Goal: Information Seeking & Learning: Learn about a topic

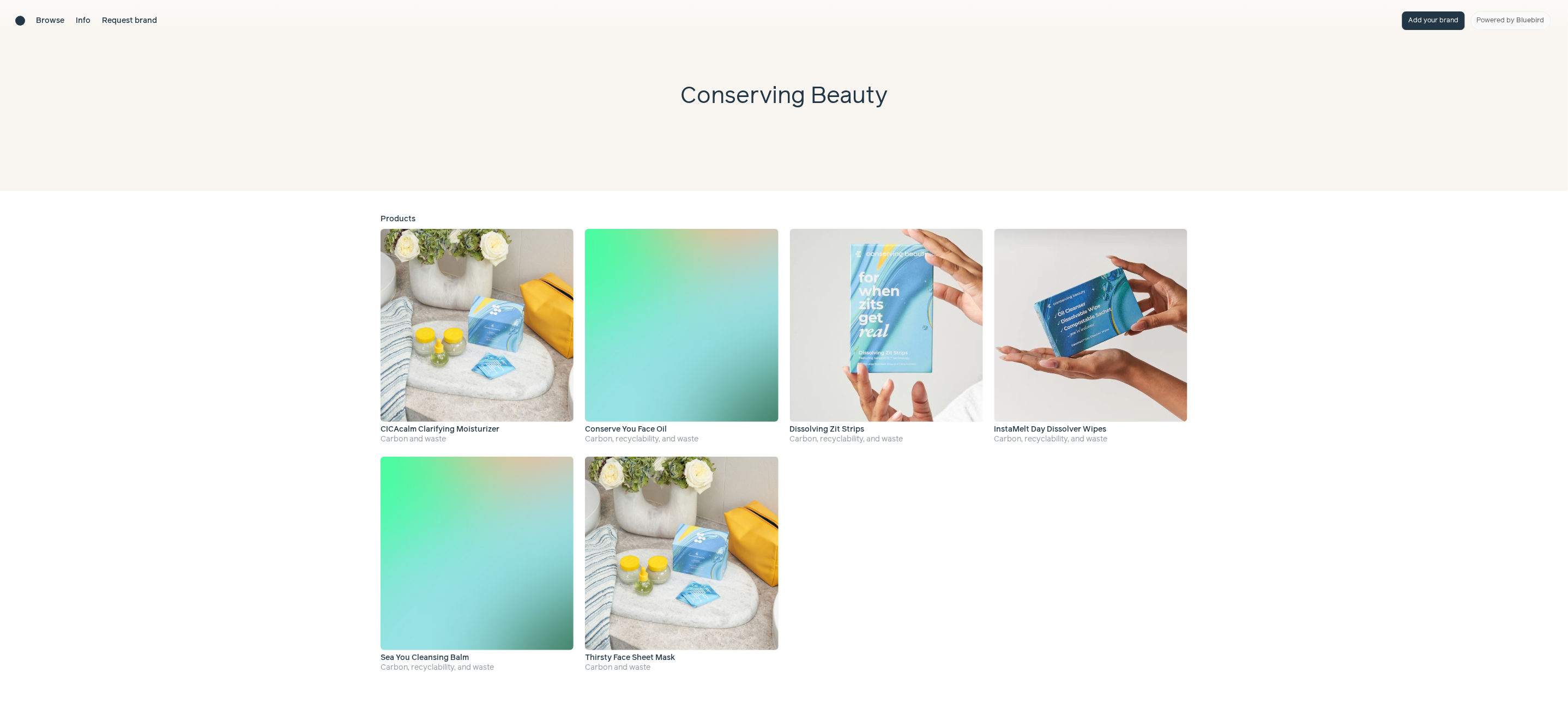
click at [20, 15] on div "Browse Info Request brand" at bounding box center [86, 21] width 142 height 18
click at [20, 18] on div "Brand directory home" at bounding box center [20, 21] width 10 height 10
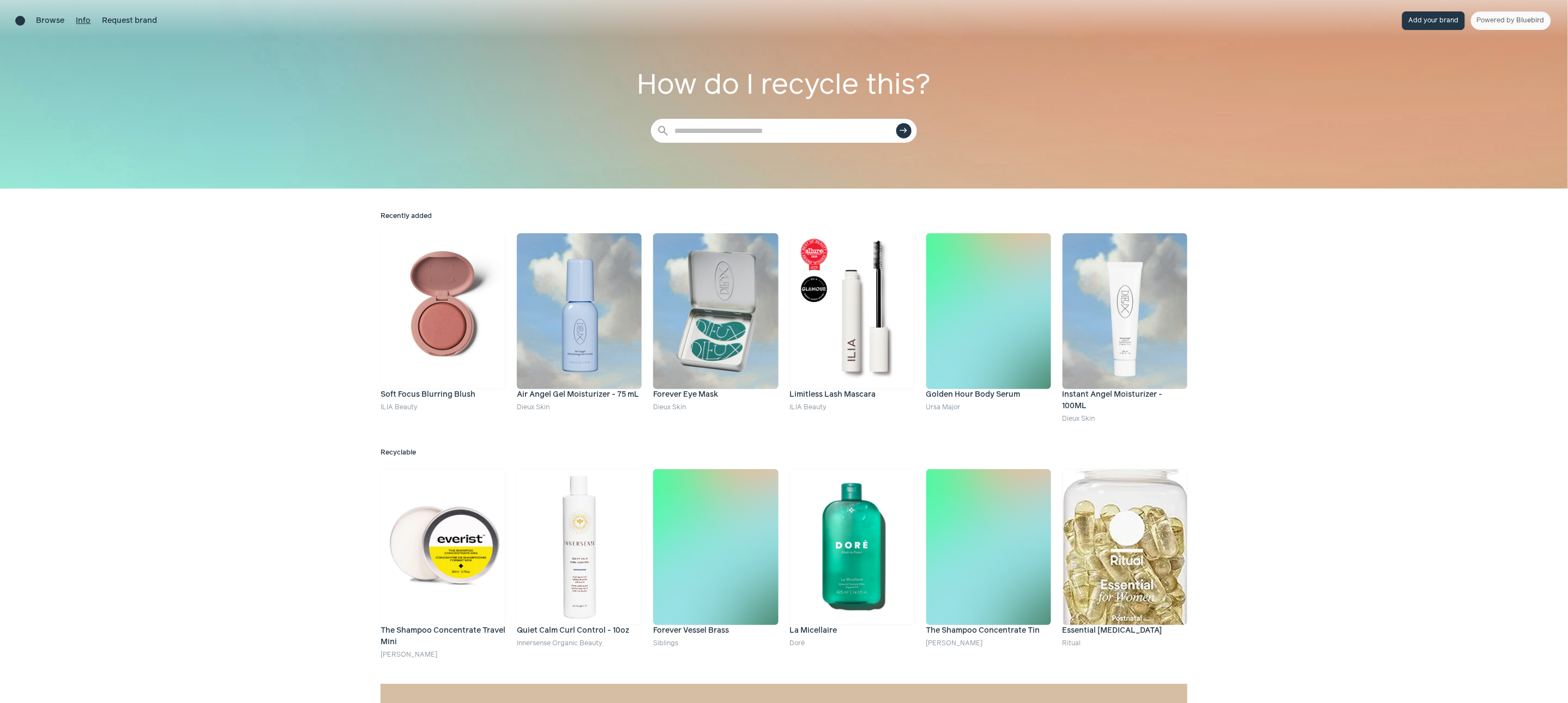
click at [88, 18] on link "Info" at bounding box center [83, 21] width 15 height 12
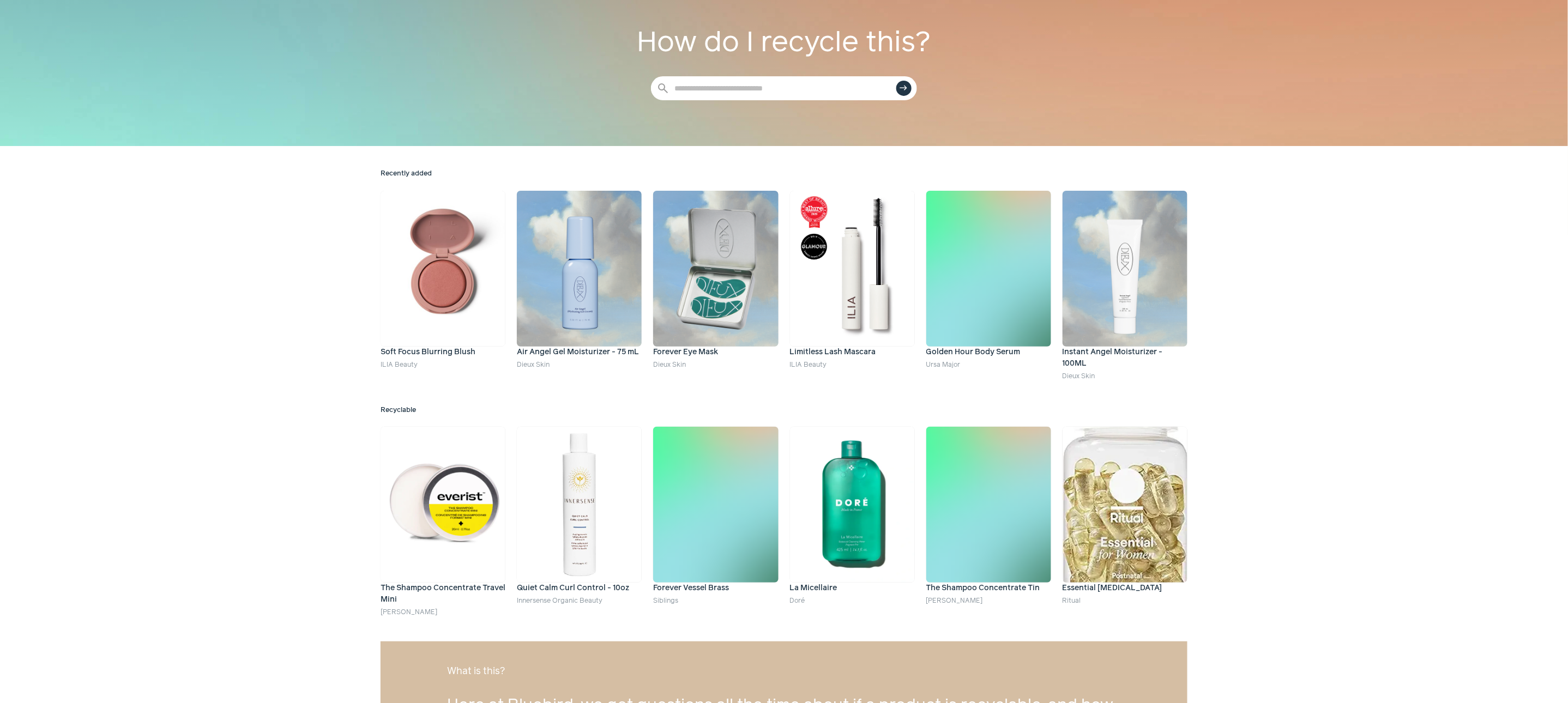
scroll to position [35, 0]
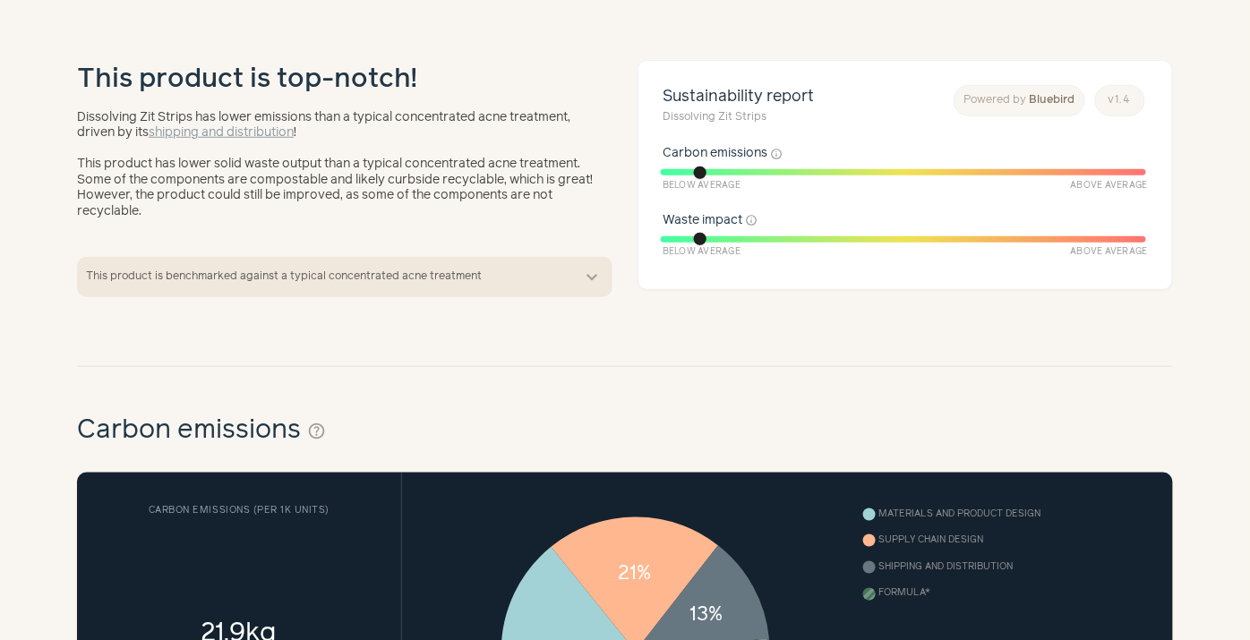
scroll to position [365, 0]
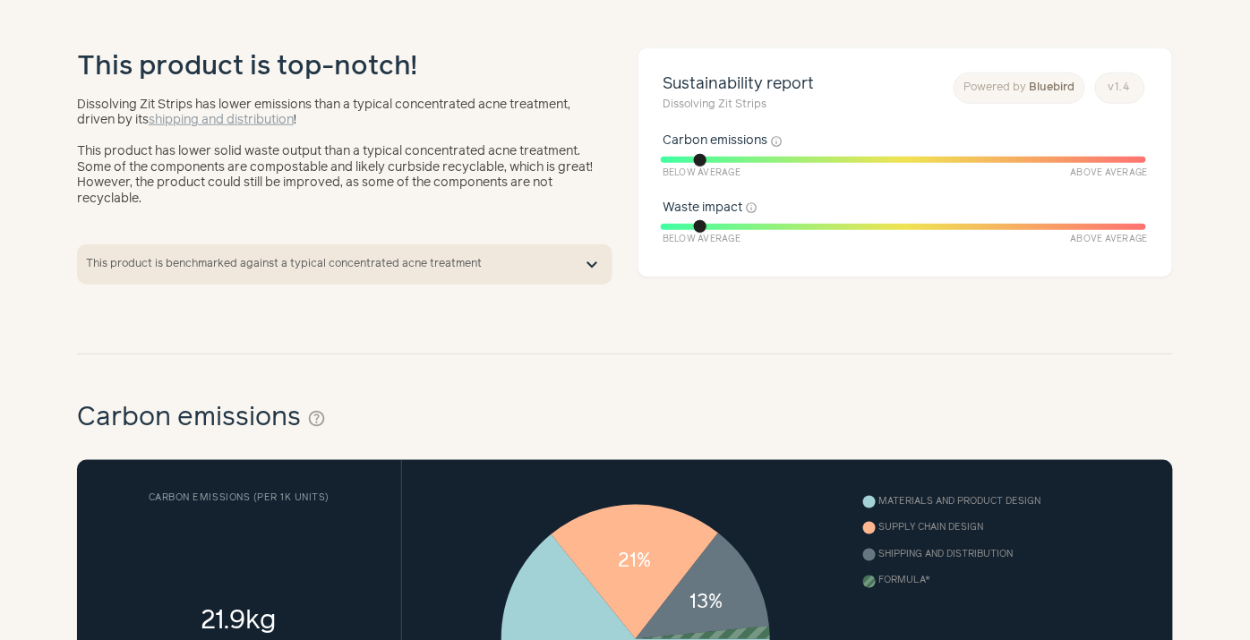
click at [589, 262] on button "expand_more" at bounding box center [592, 264] width 21 height 21
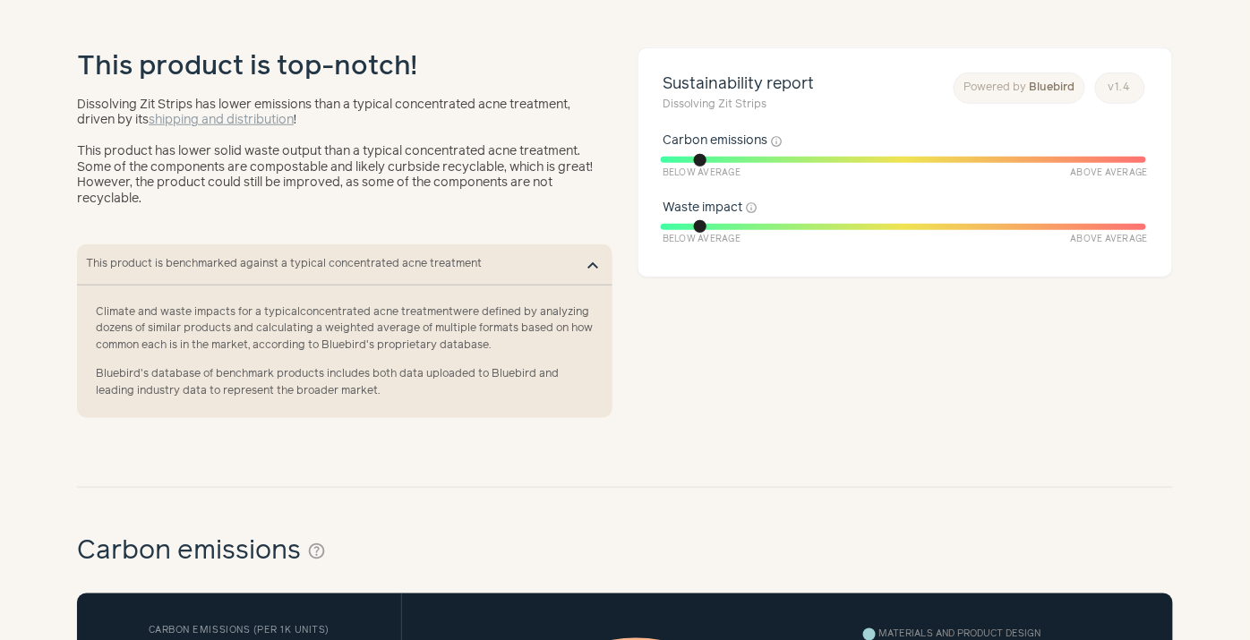
click at [591, 257] on button "expand_more" at bounding box center [592, 264] width 21 height 21
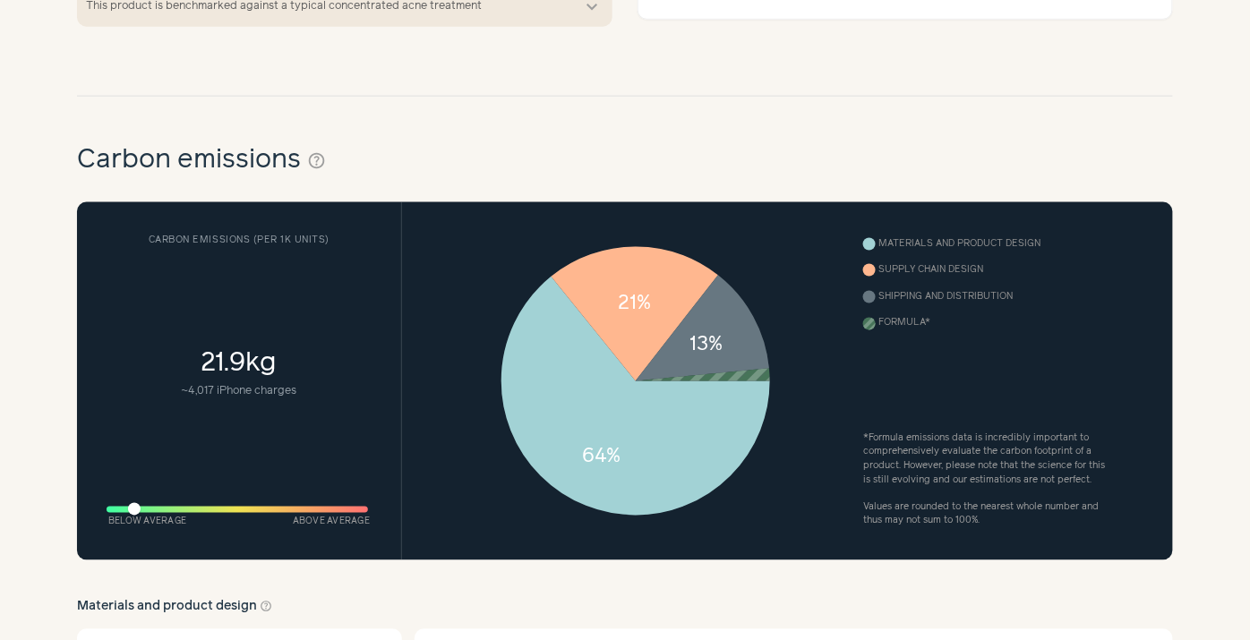
scroll to position [763, 0]
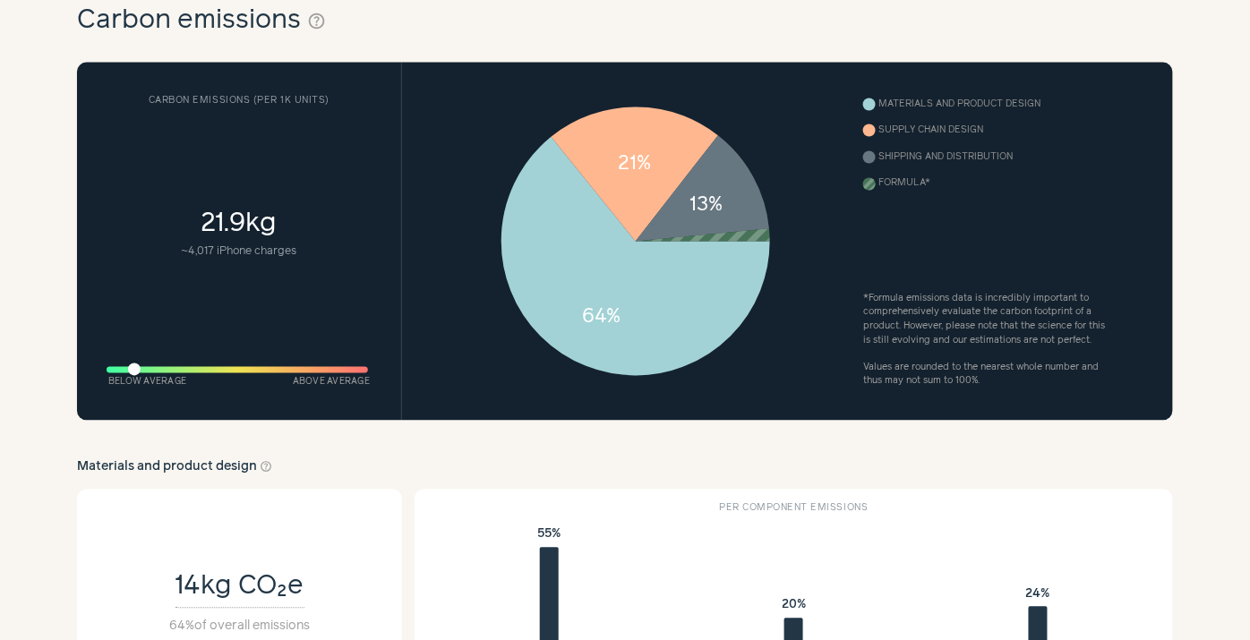
click at [218, 369] on div at bounding box center [238, 370] width 262 height 6
click at [320, 20] on button "help_outline" at bounding box center [316, 21] width 19 height 29
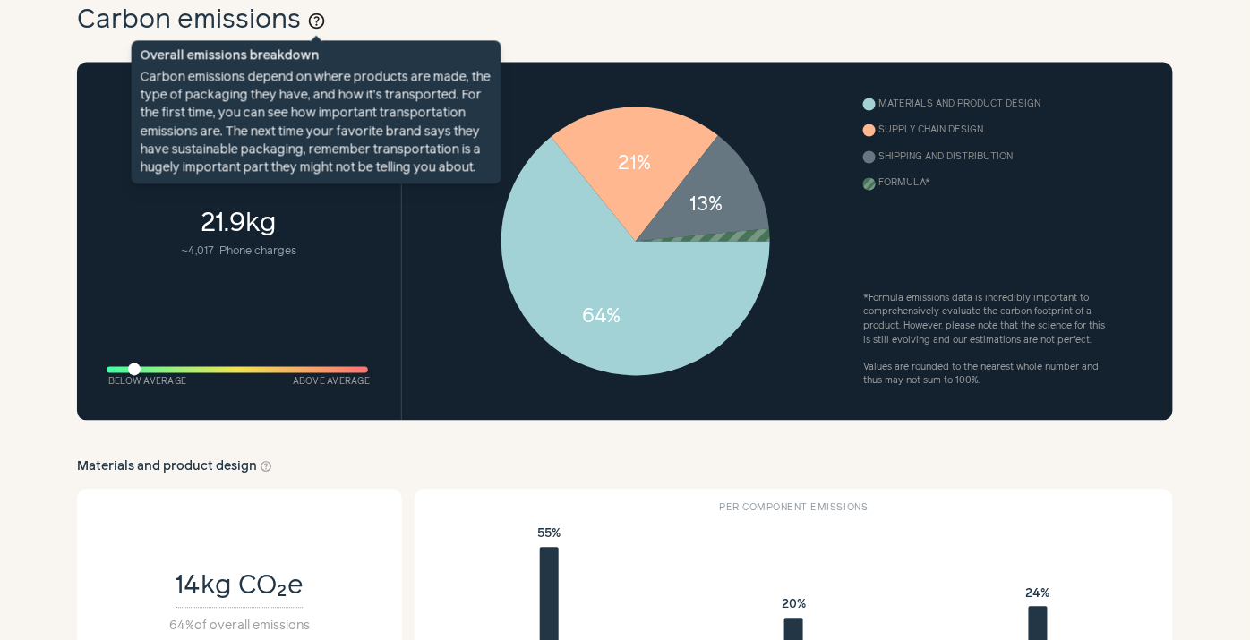
click at [320, 20] on button "help_outline" at bounding box center [316, 21] width 19 height 29
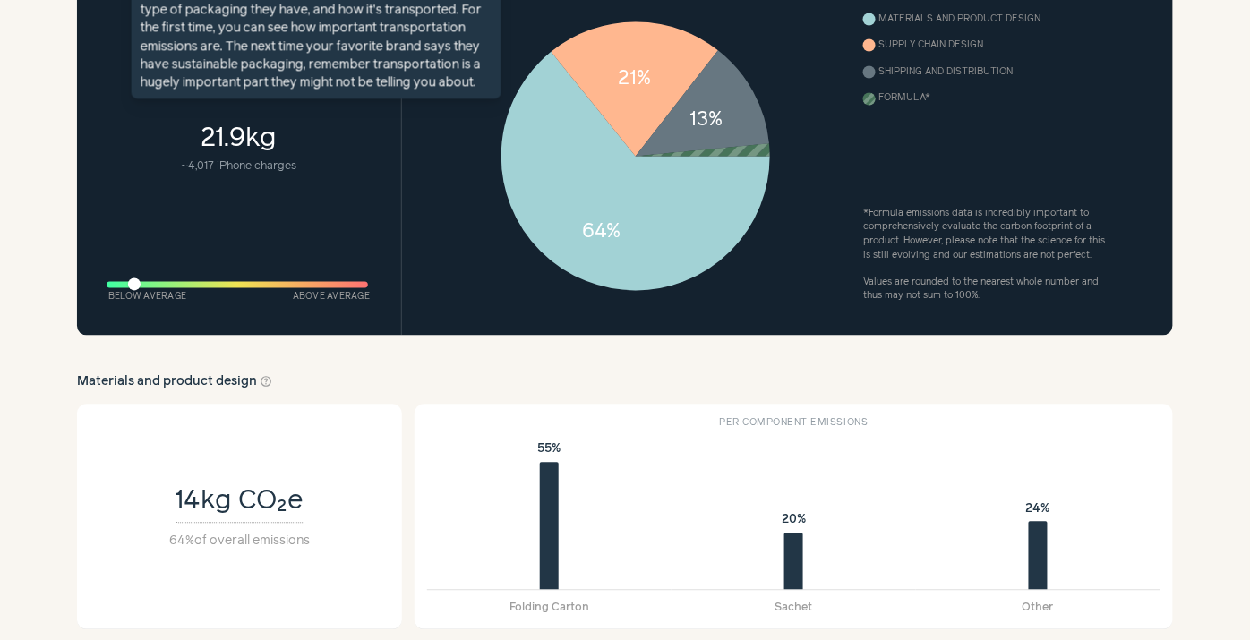
scroll to position [963, 0]
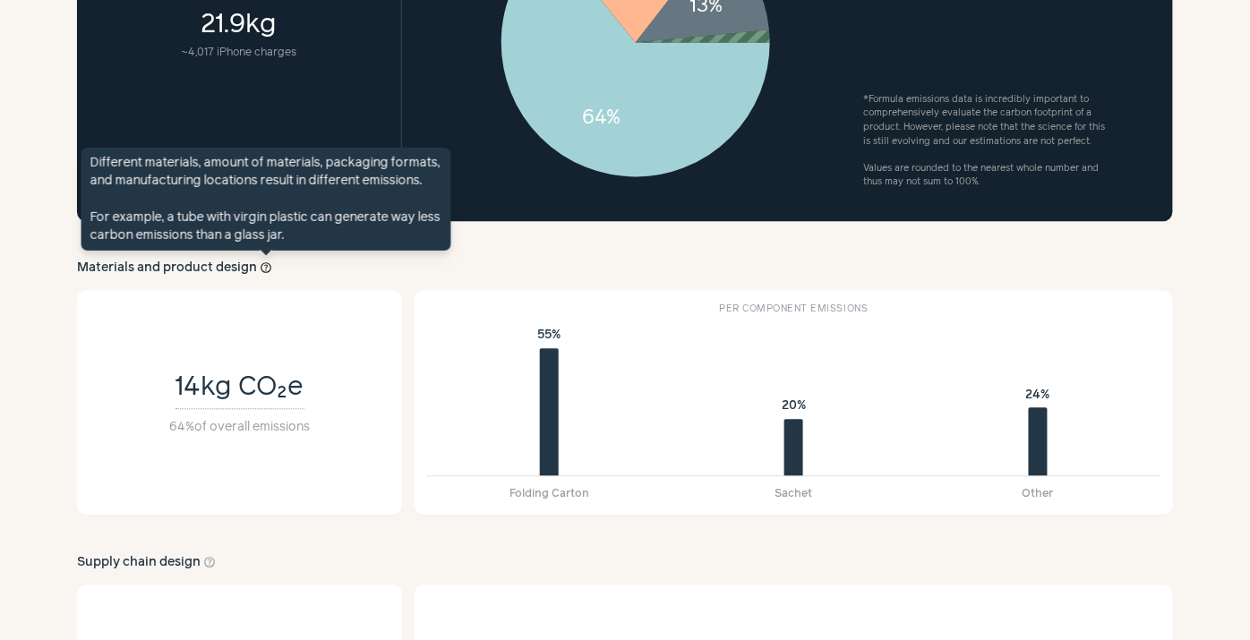
click at [264, 267] on button "help_outline" at bounding box center [267, 268] width 13 height 19
click at [264, 266] on button "help_outline" at bounding box center [267, 268] width 13 height 19
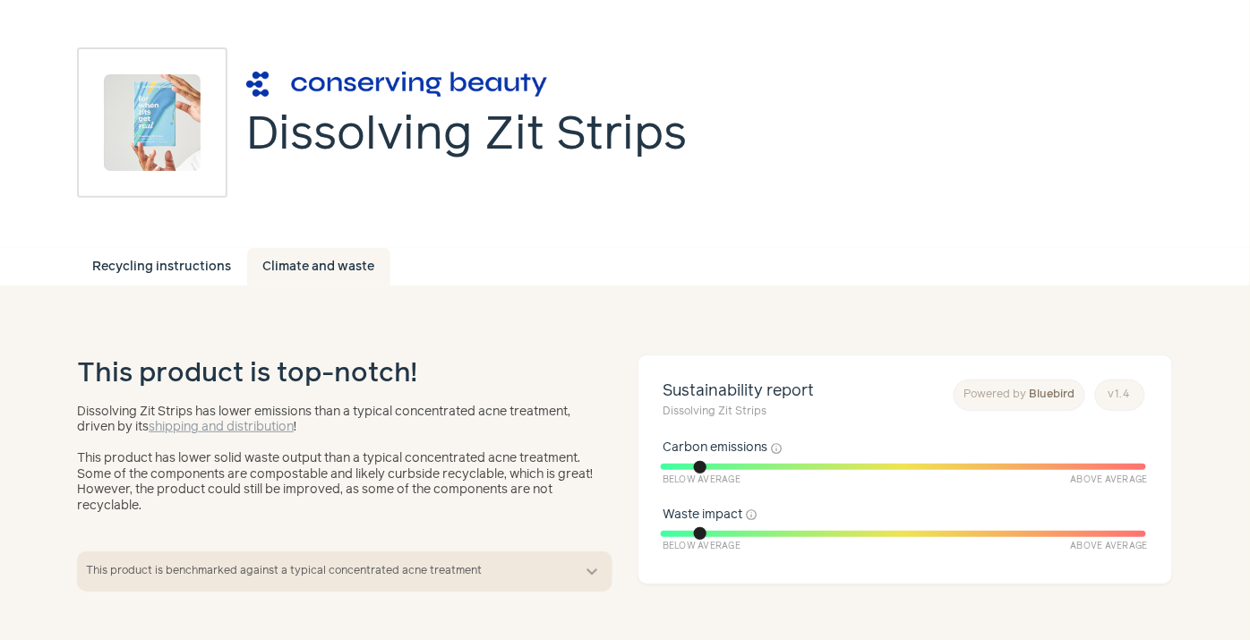
scroll to position [182, 0]
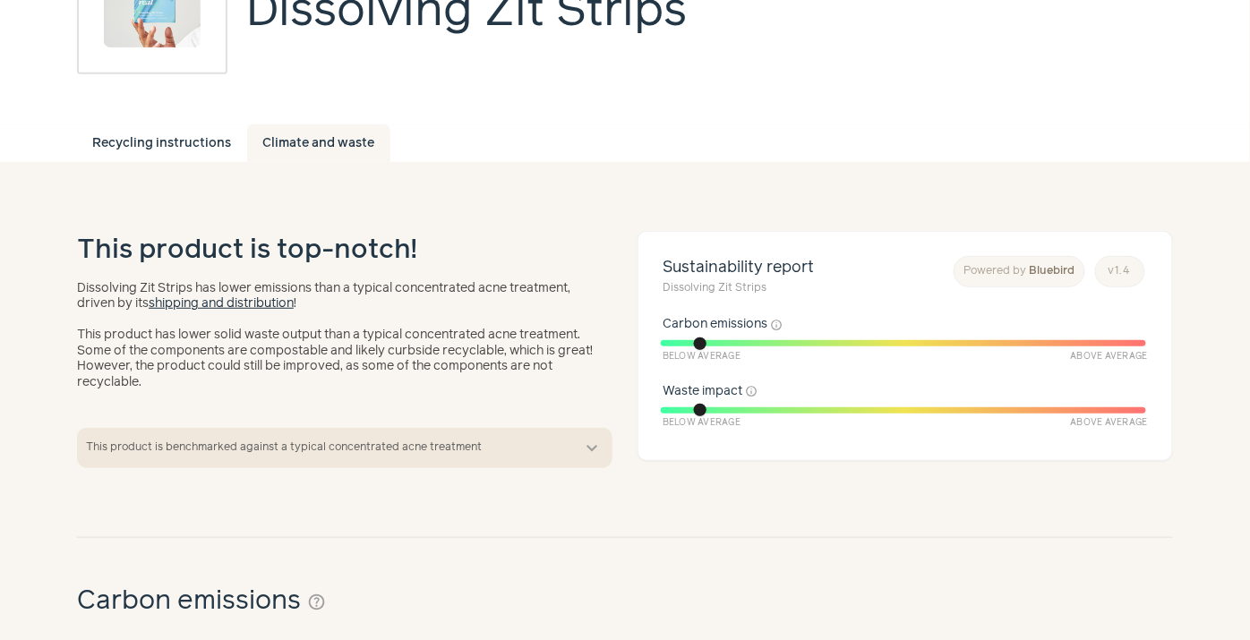
click at [257, 305] on link "shipping and distribution" at bounding box center [221, 303] width 145 height 13
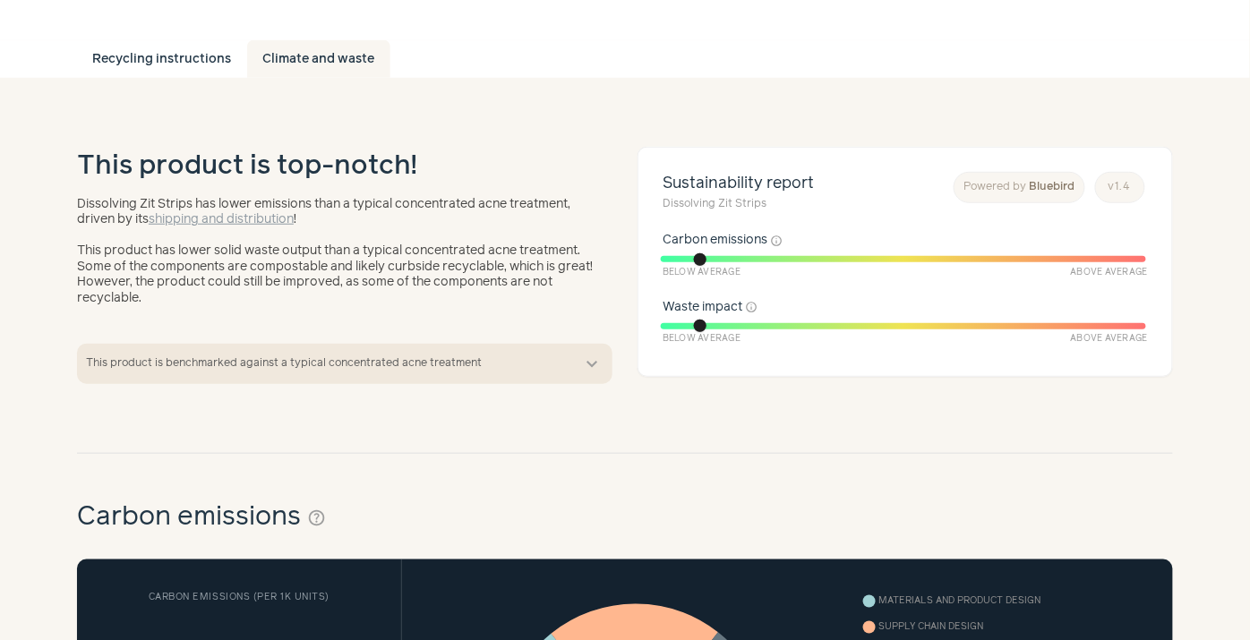
scroll to position [269, 0]
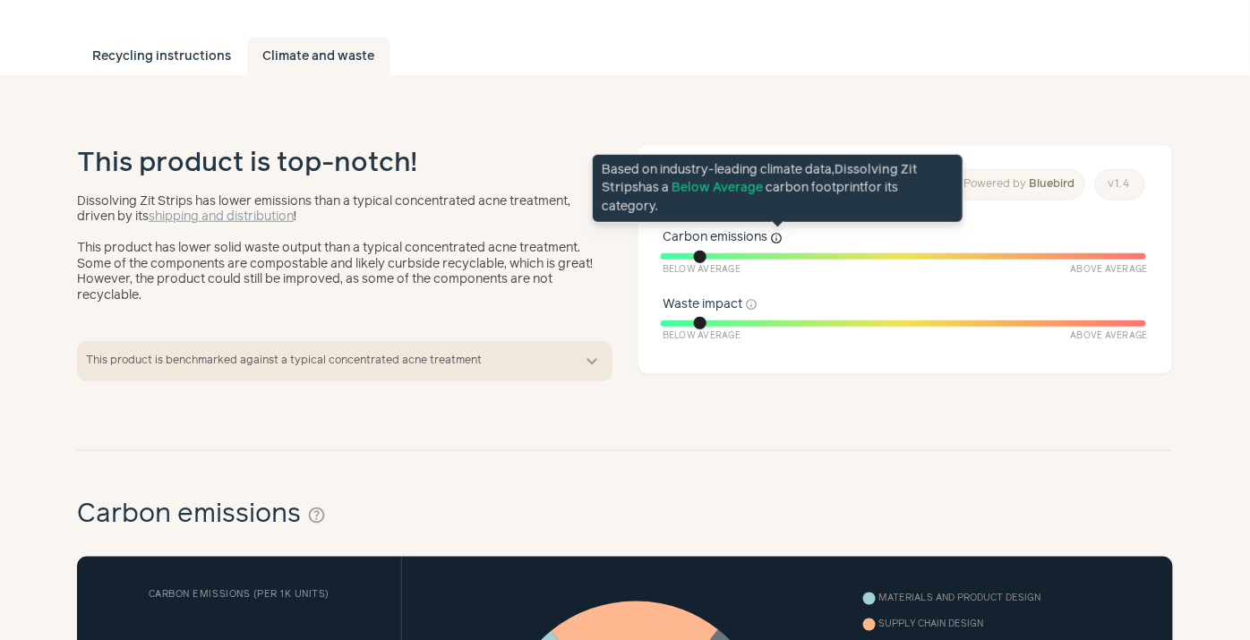
click at [777, 238] on button "info" at bounding box center [777, 238] width 13 height 13
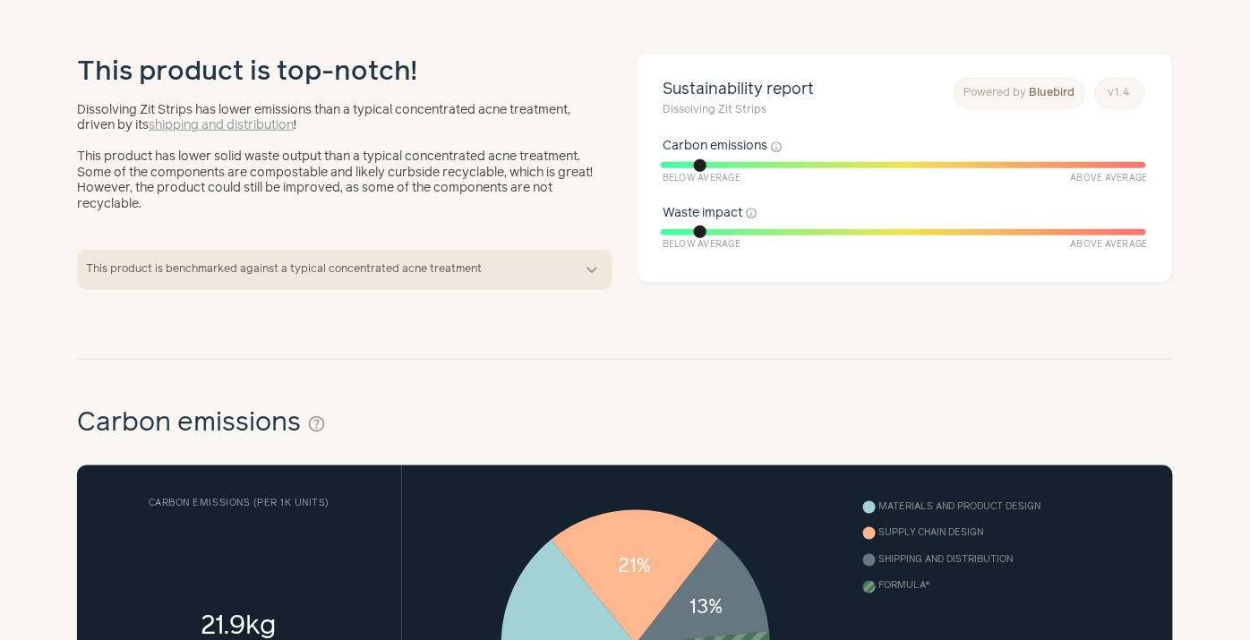
scroll to position [468, 0]
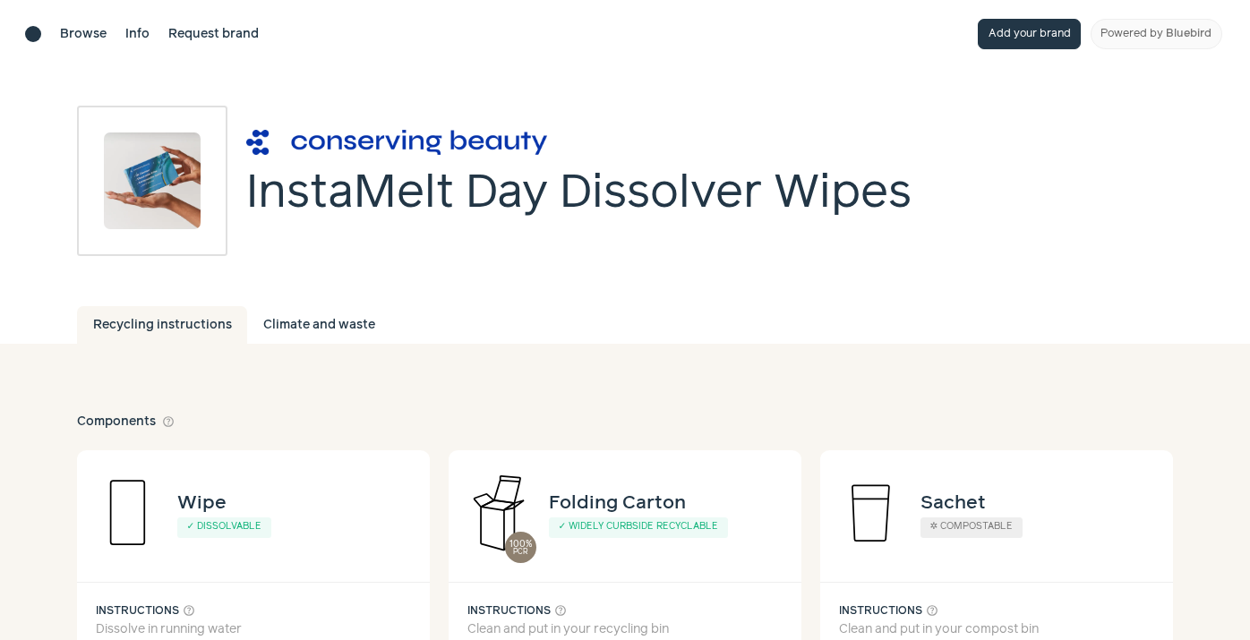
scroll to position [431, 0]
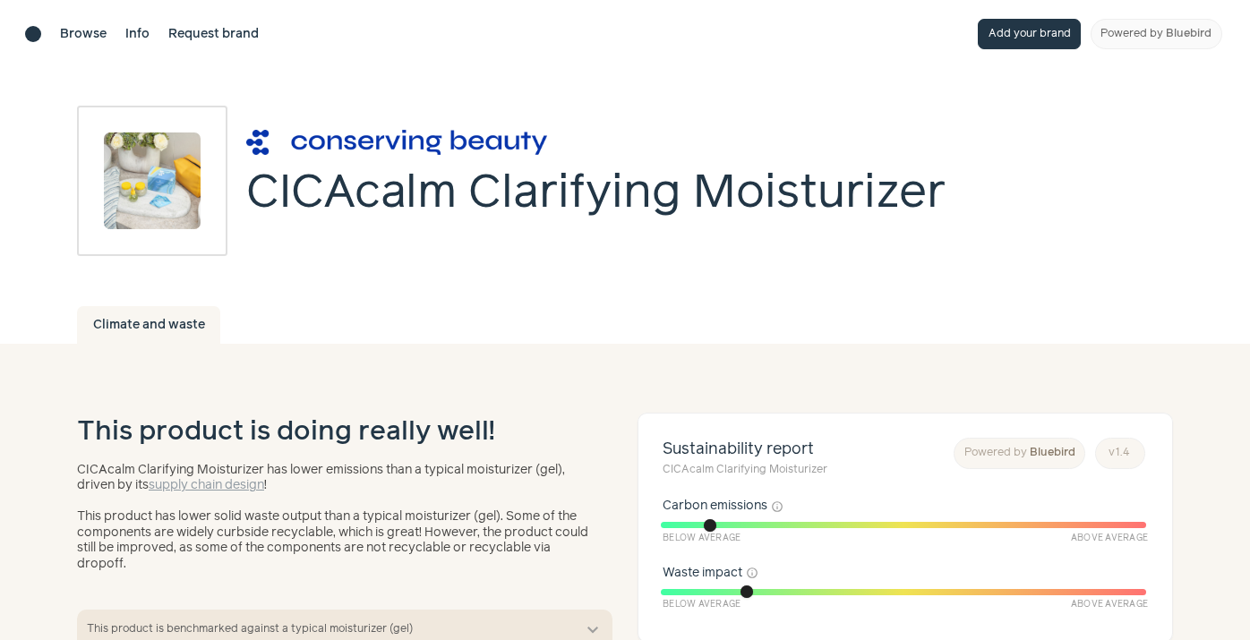
scroll to position [630, 0]
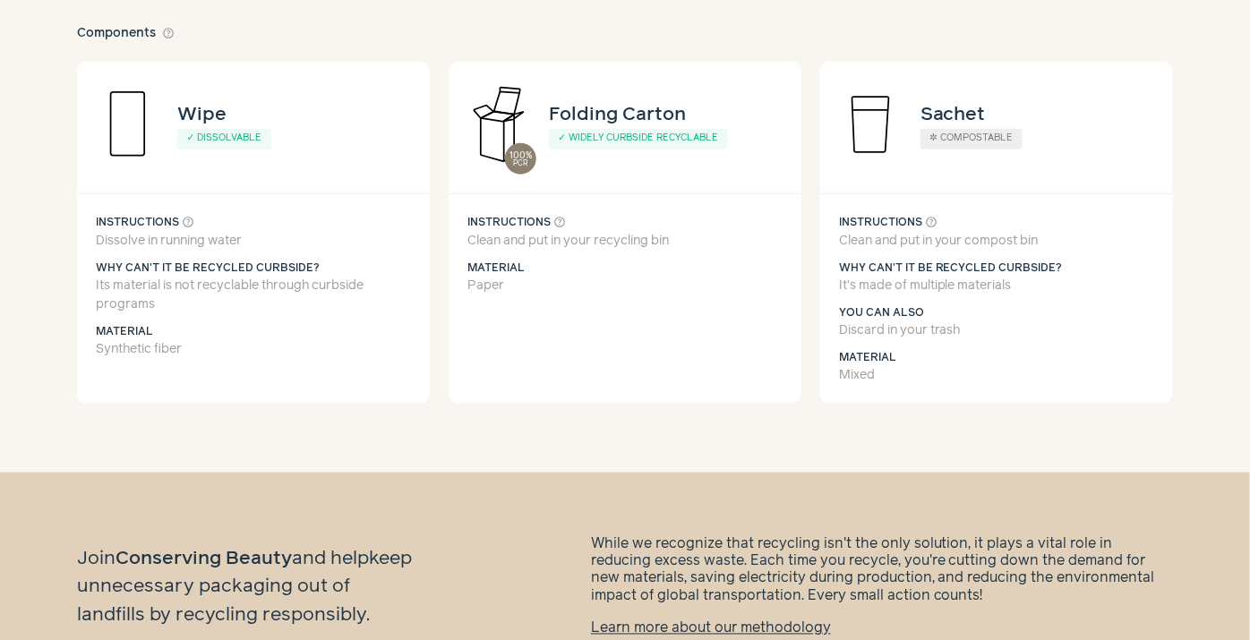
scroll to position [431, 0]
